Goal: Information Seeking & Learning: Learn about a topic

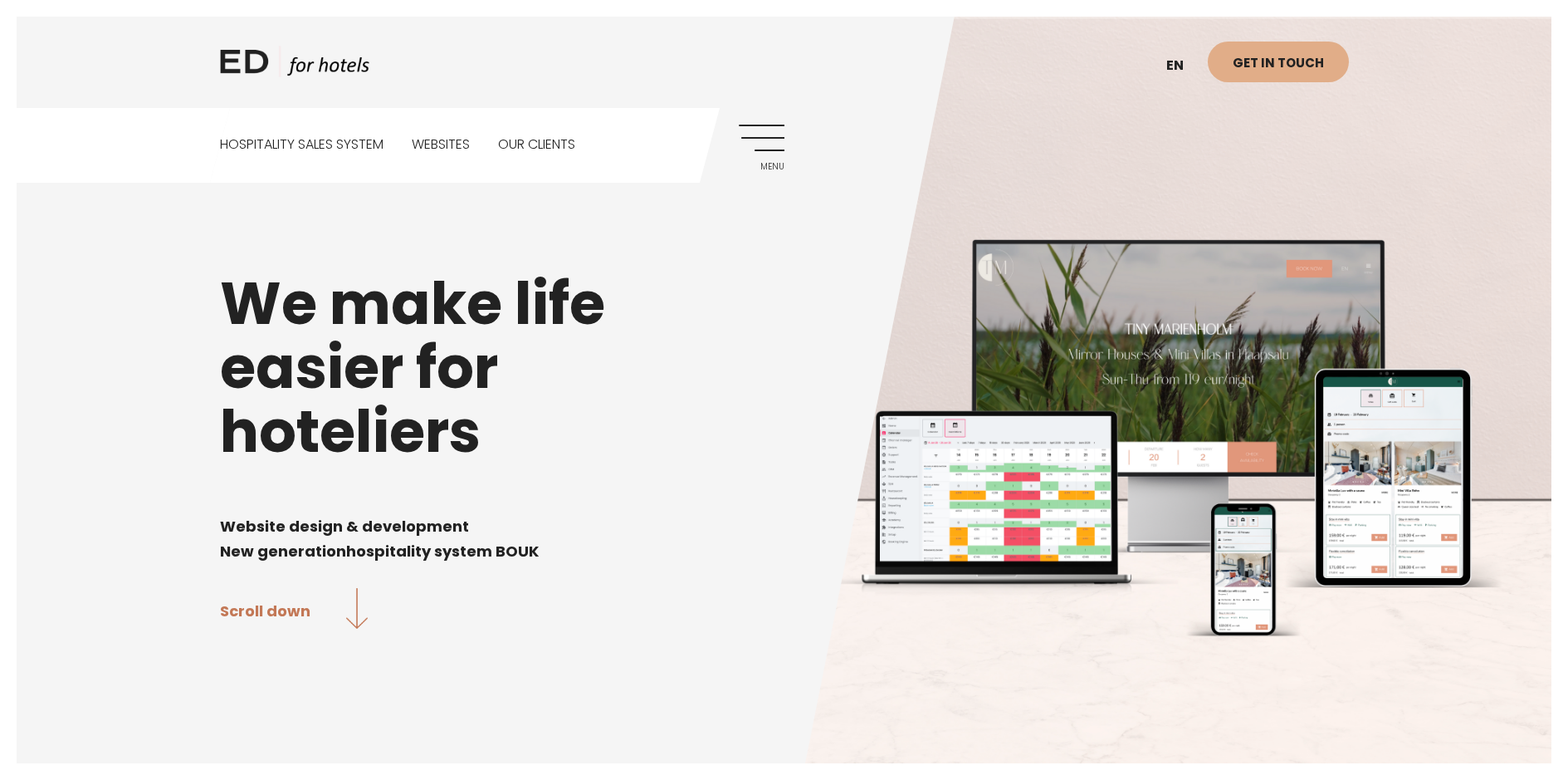
click at [447, 146] on link "Websites" at bounding box center [440, 145] width 58 height 74
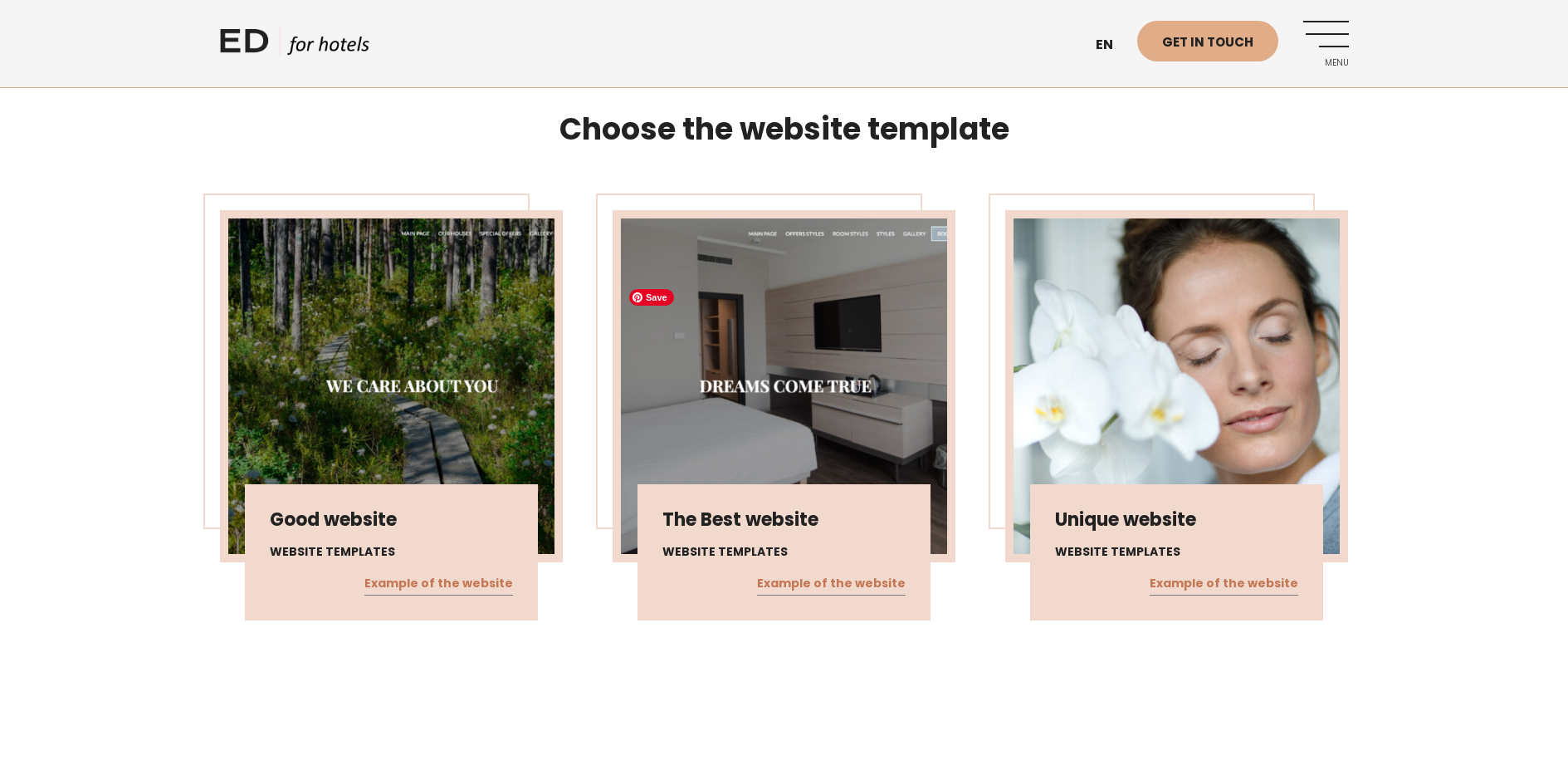
scroll to position [886, 0]
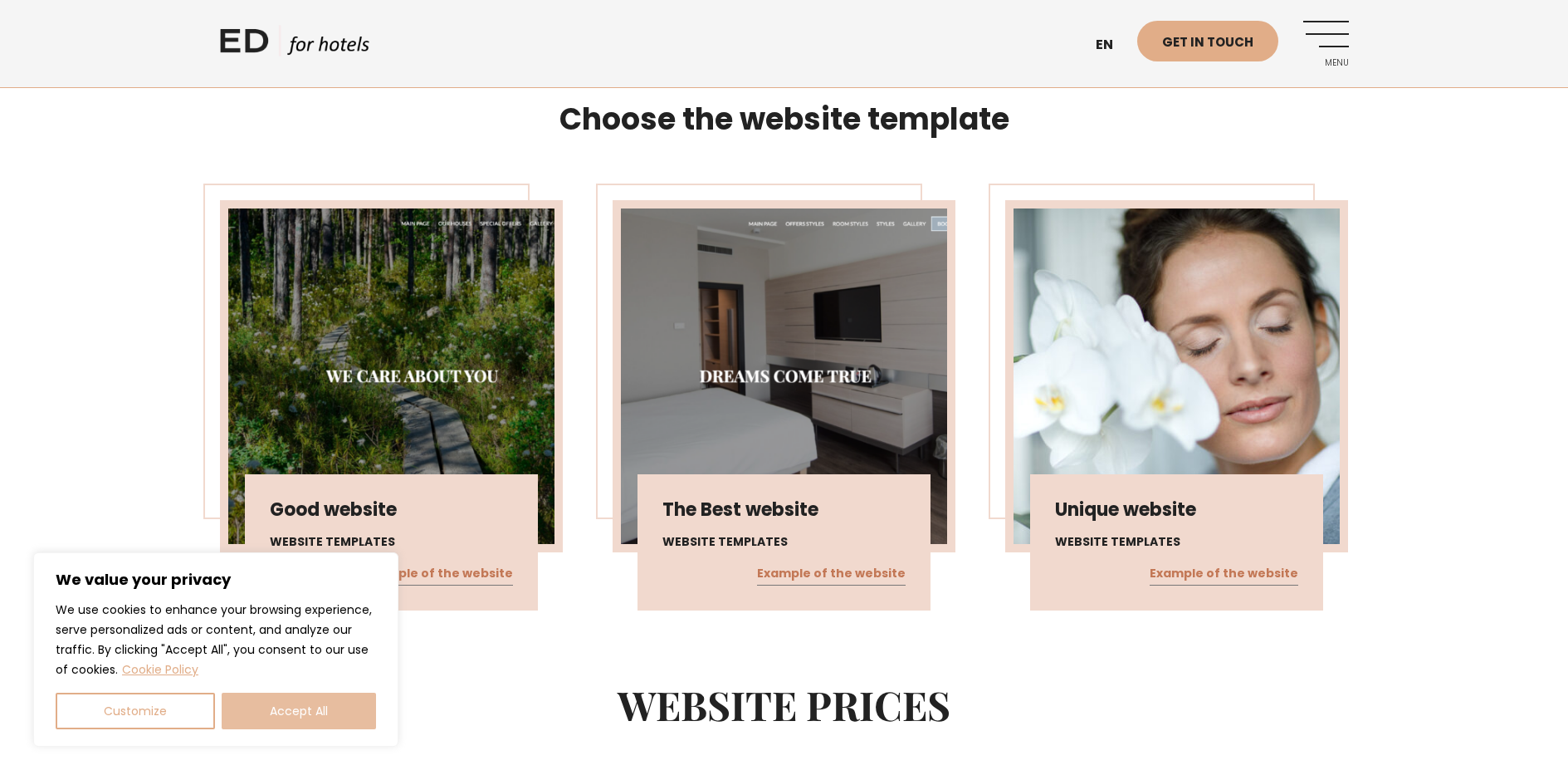
click at [301, 698] on button "Accept All" at bounding box center [298, 711] width 154 height 37
checkbox input "true"
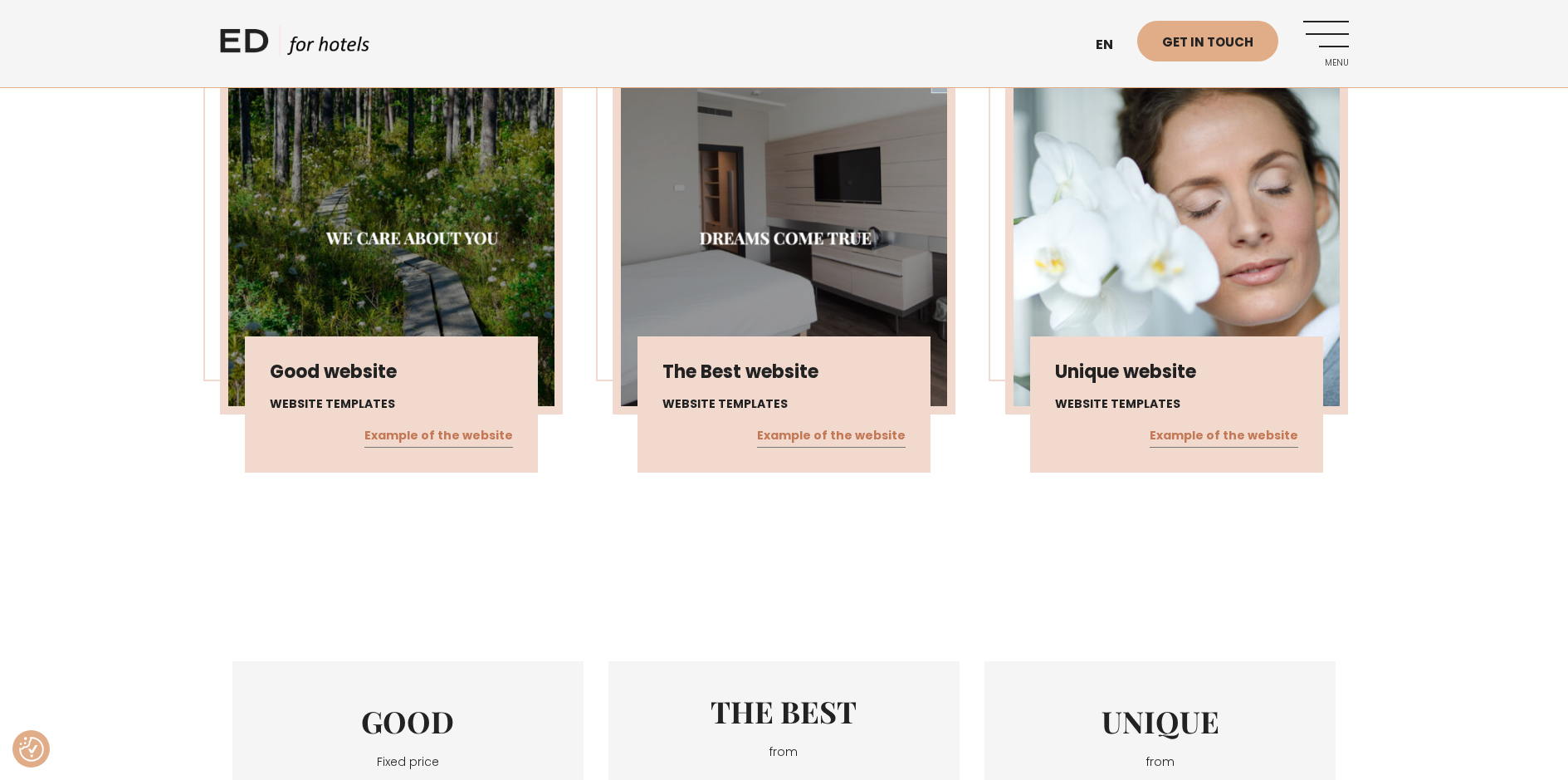
scroll to position [1107, 0]
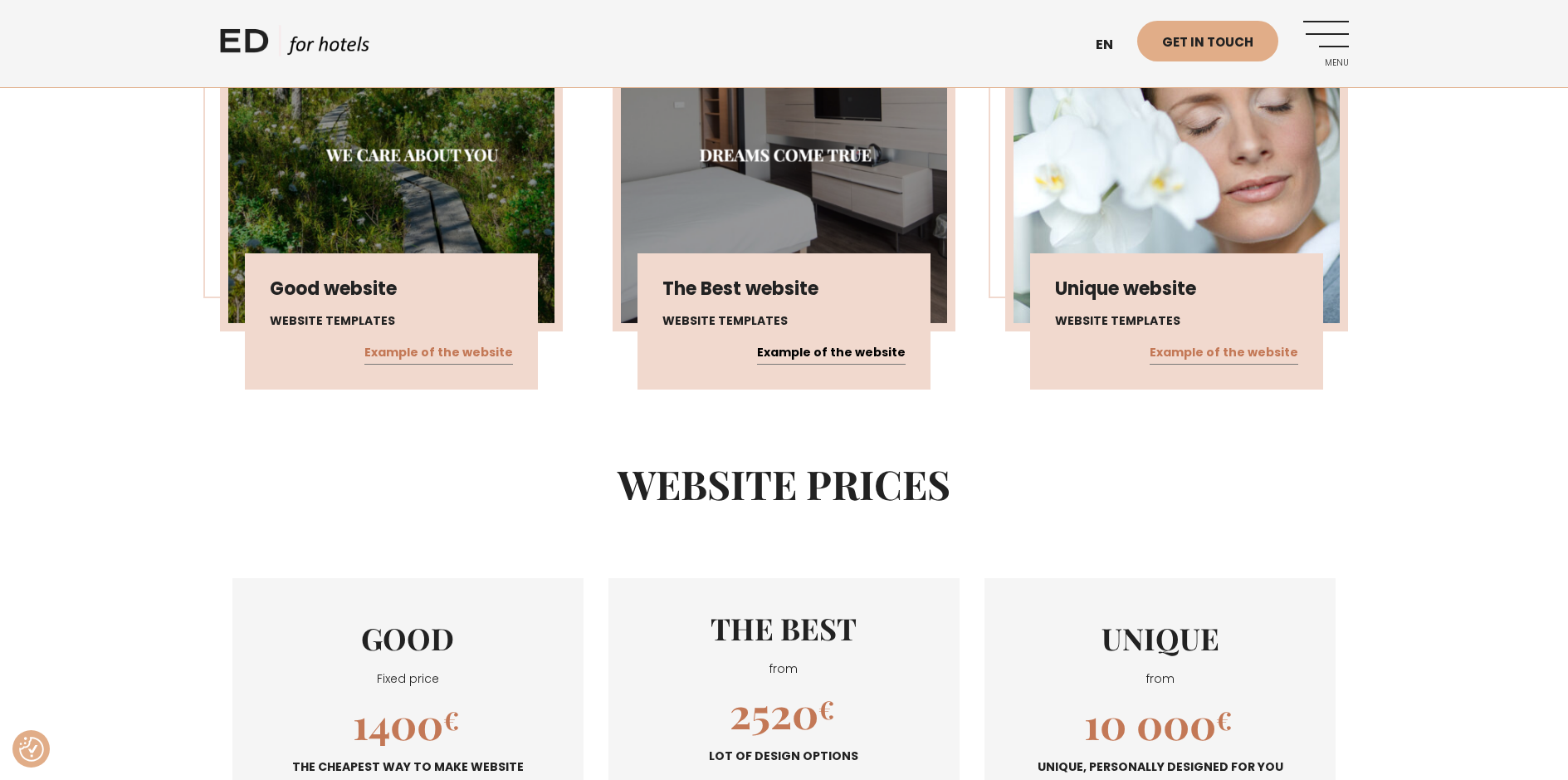
click at [812, 342] on link "Example of the website" at bounding box center [831, 353] width 149 height 22
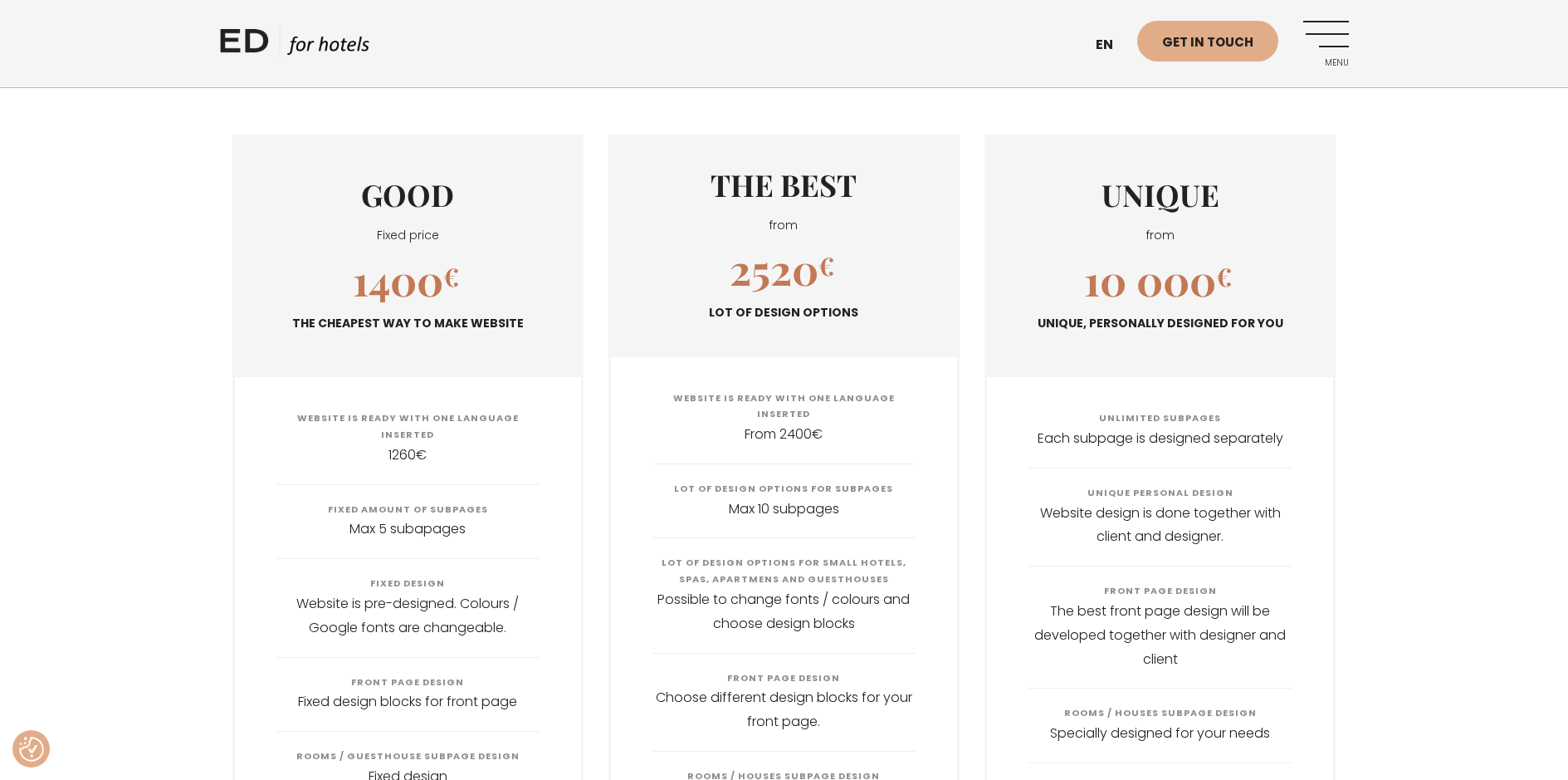
scroll to position [1328, 0]
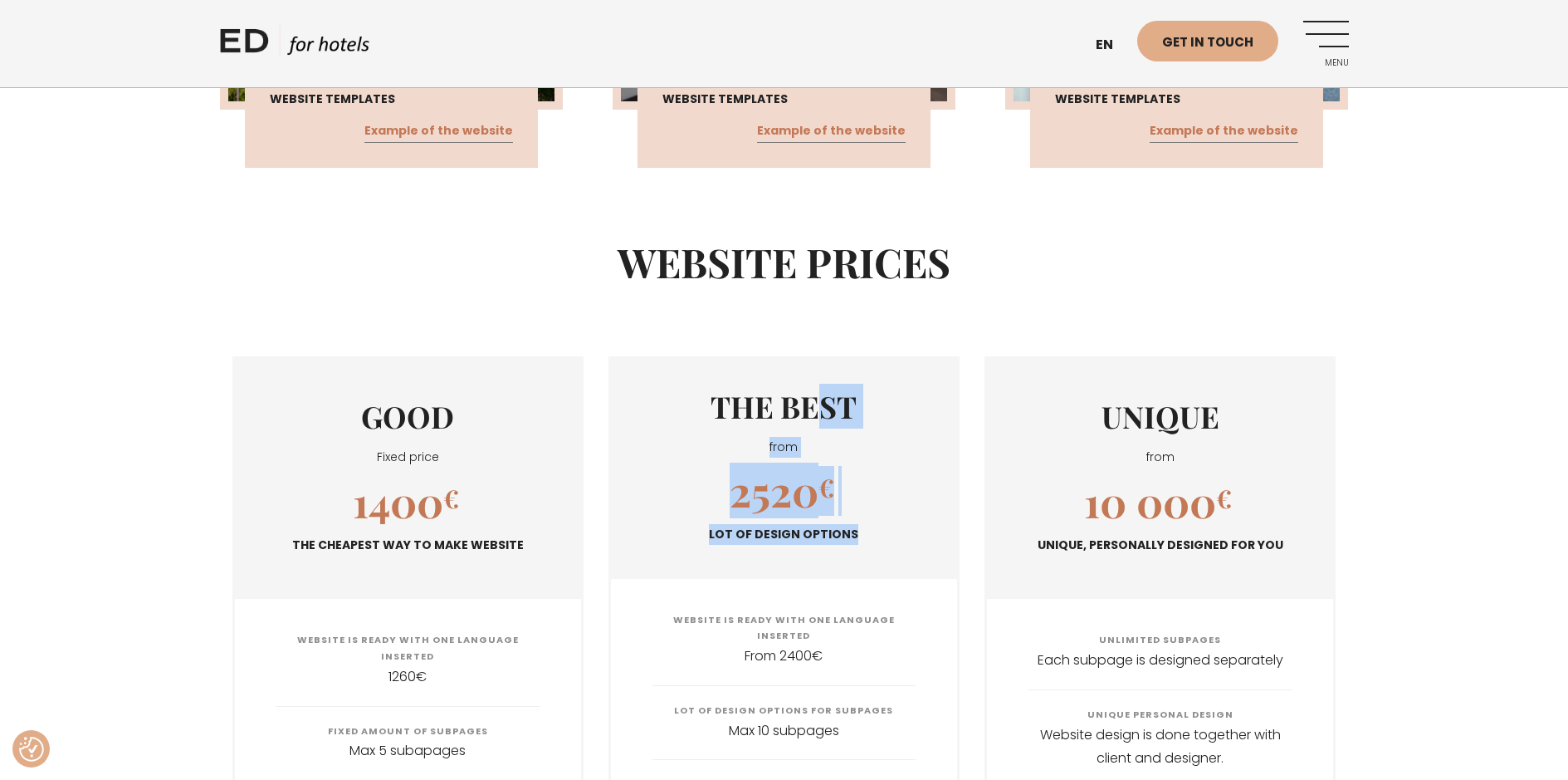
drag, startPoint x: 821, startPoint y: 344, endPoint x: 892, endPoint y: 503, distance: 174.1
click at [892, 503] on div "THE BEST from 2520 € Lot of design options" at bounding box center [784, 468] width 346 height 219
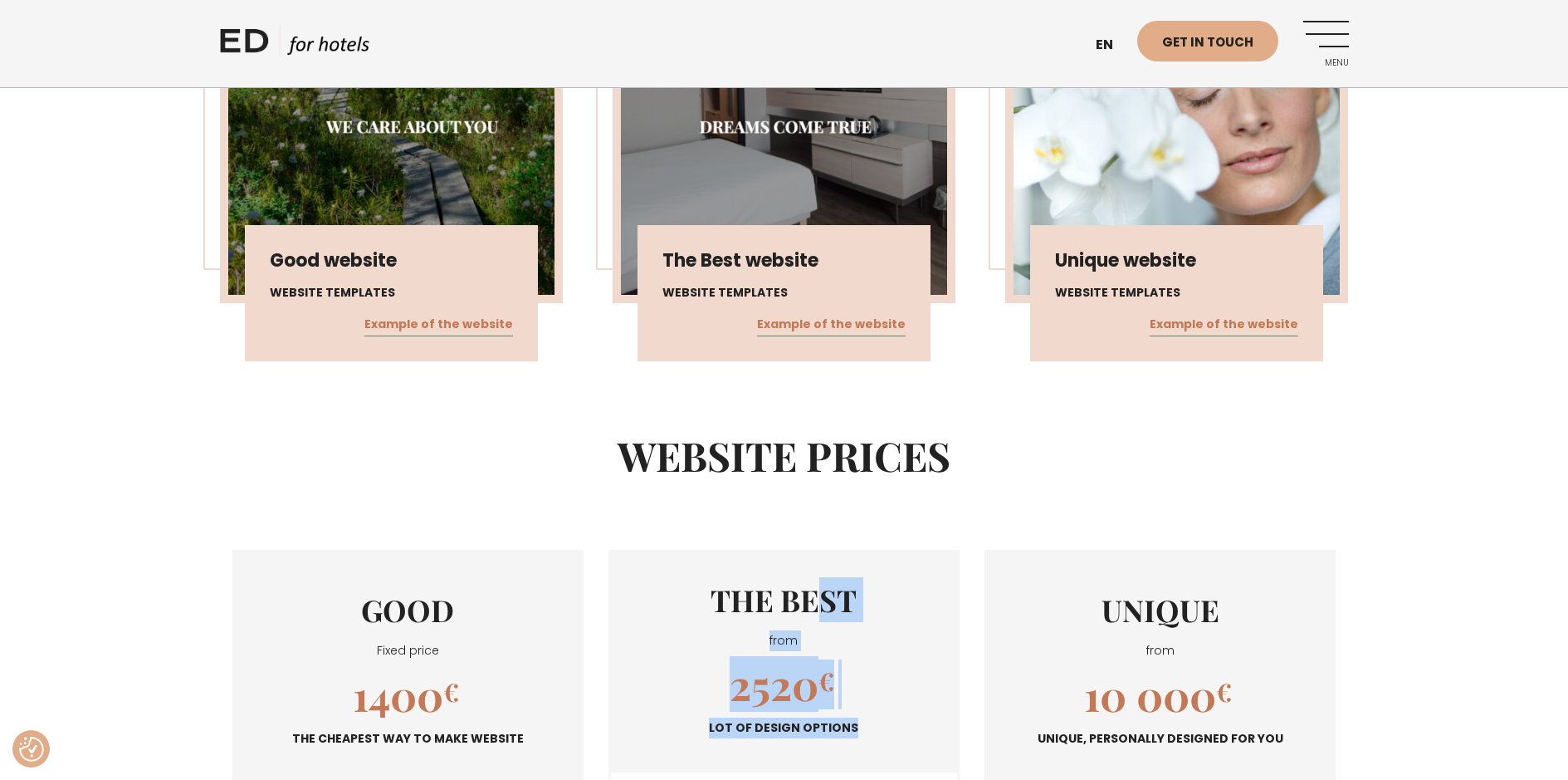
scroll to position [1107, 0]
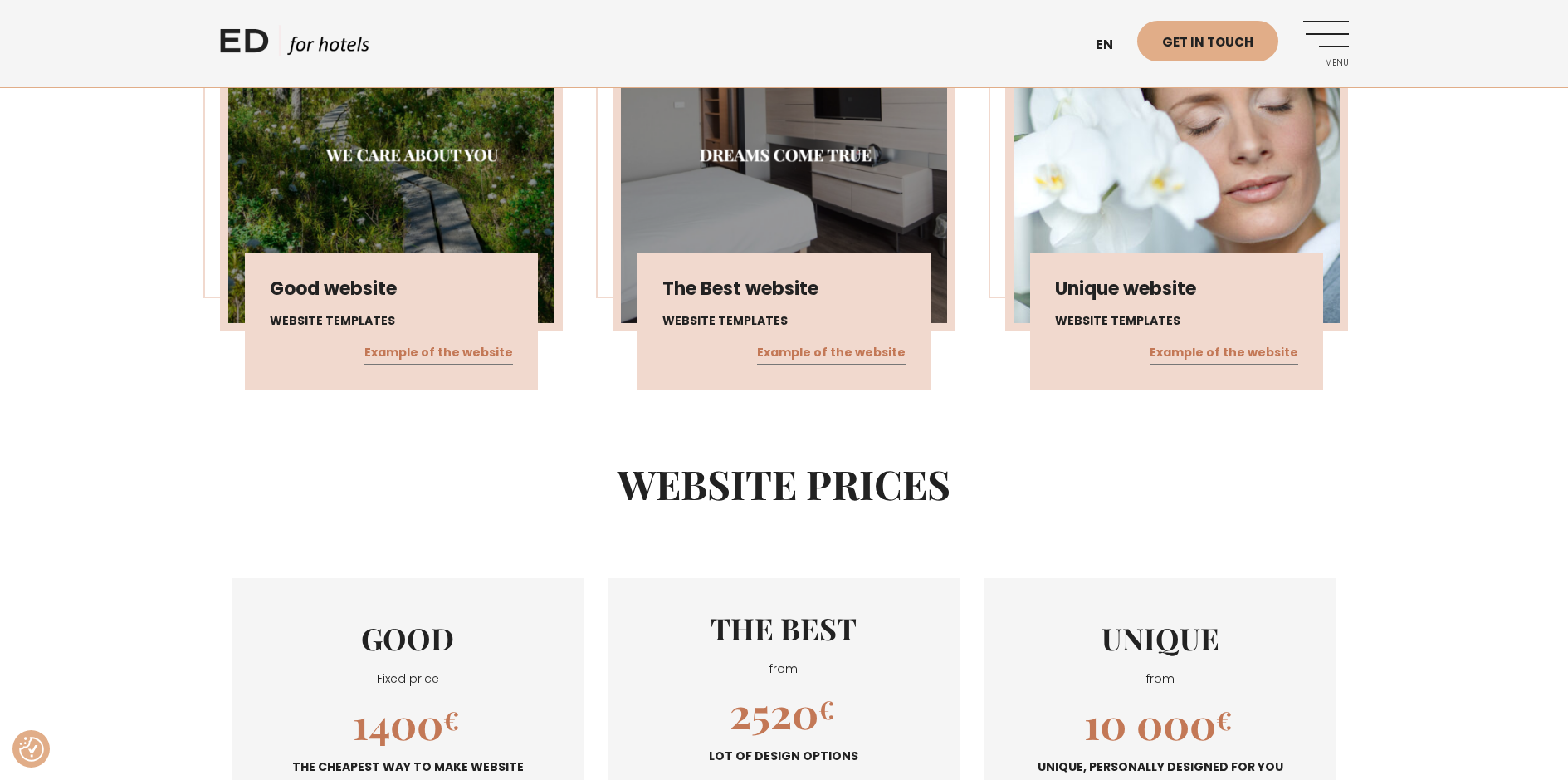
click at [844, 383] on div "Good website Website templates Example of the website The Best website Website …" at bounding box center [784, 185] width 1179 height 460
click at [831, 342] on link "Example of the website" at bounding box center [831, 353] width 149 height 22
click at [1022, 470] on h2 "WEBSITE PRICES" at bounding box center [784, 484] width 1129 height 48
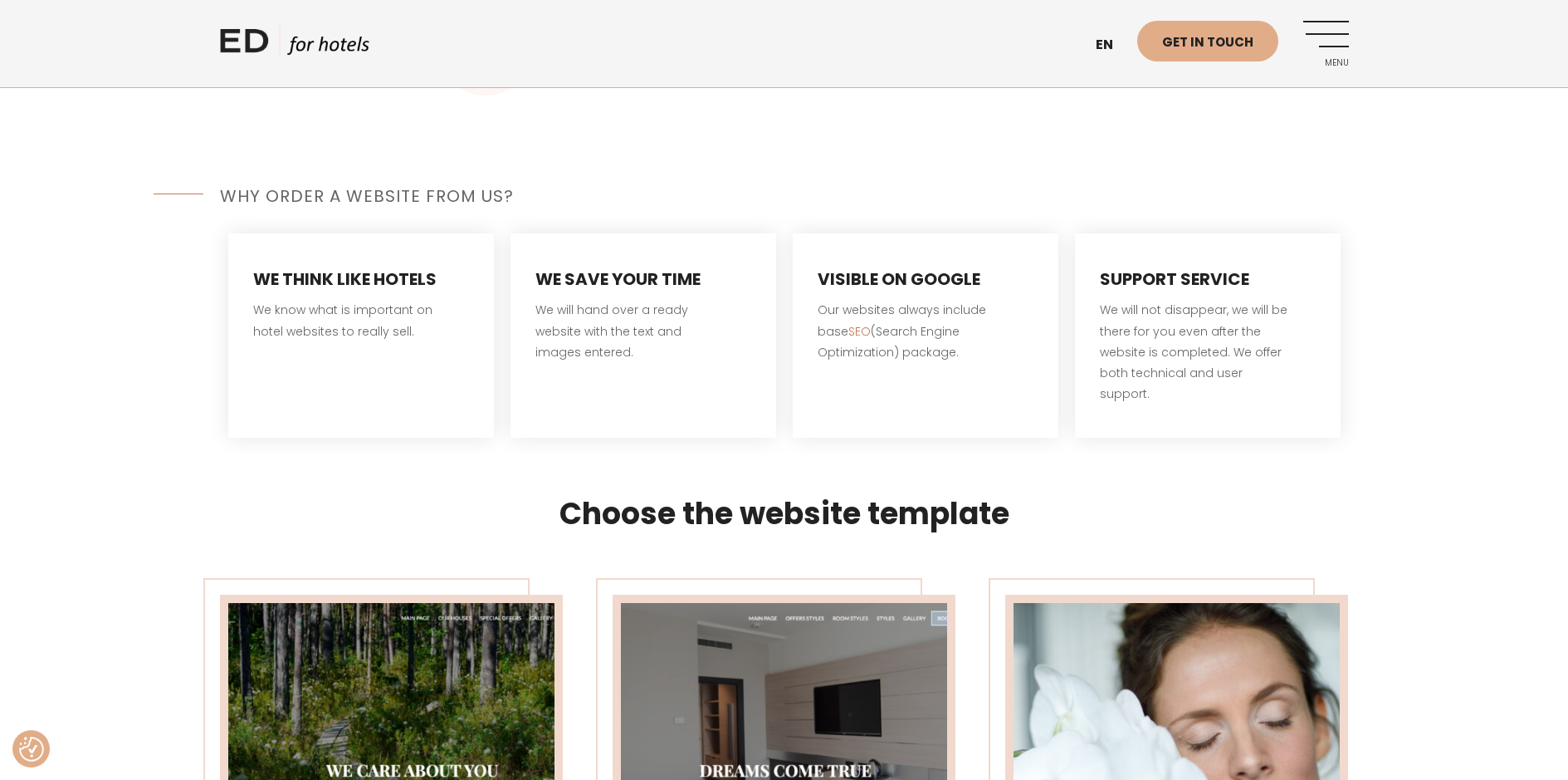
scroll to position [0, 0]
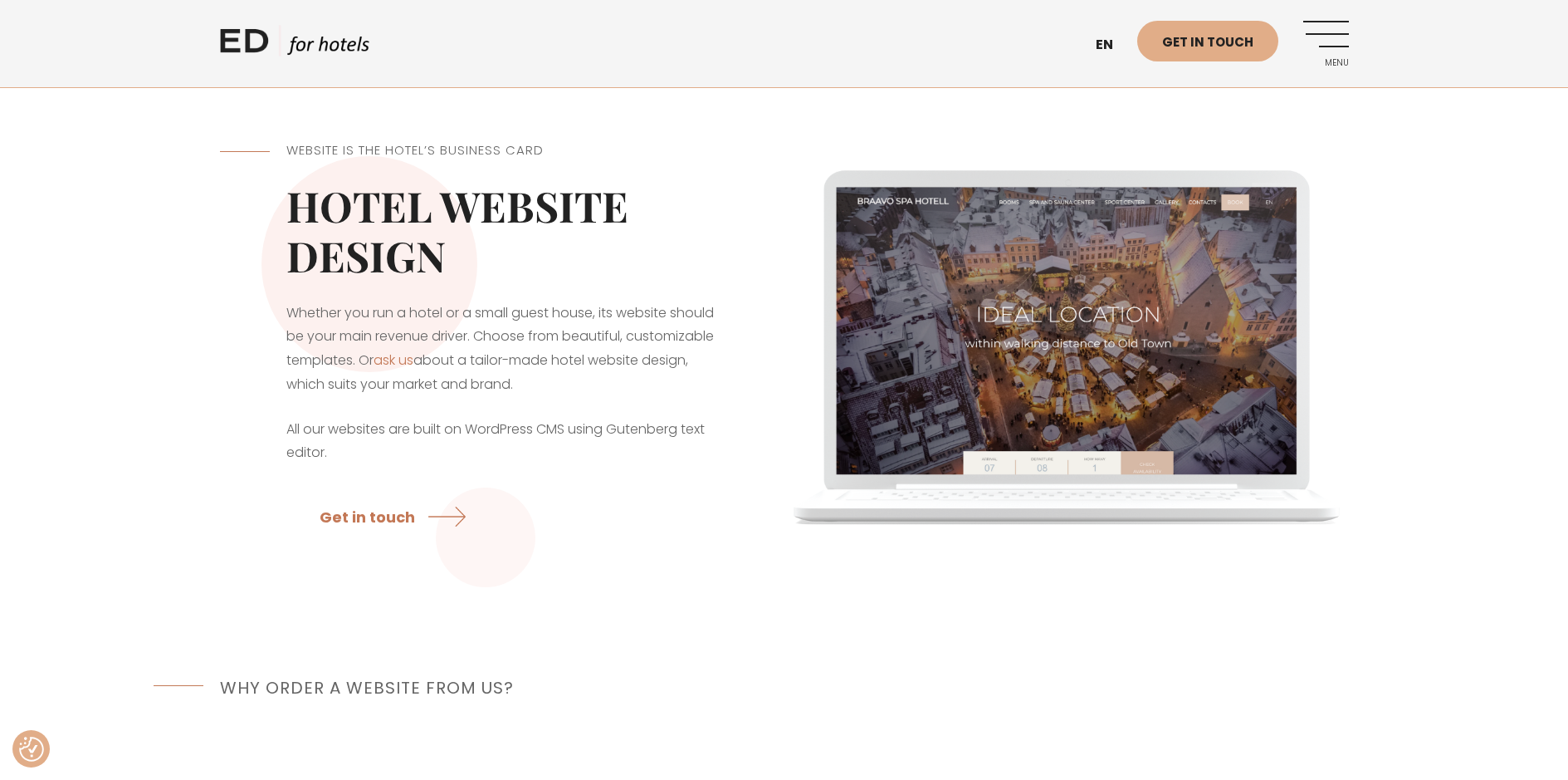
click at [84, 347] on div "Website is the hotel’s business card Hotel website design Whether you run a hot…" at bounding box center [784, 343] width 1568 height 488
click at [720, 537] on div "Website is the hotel’s business card Hotel website design Whether you run a hot…" at bounding box center [502, 343] width 565 height 488
